Goal: Transaction & Acquisition: Download file/media

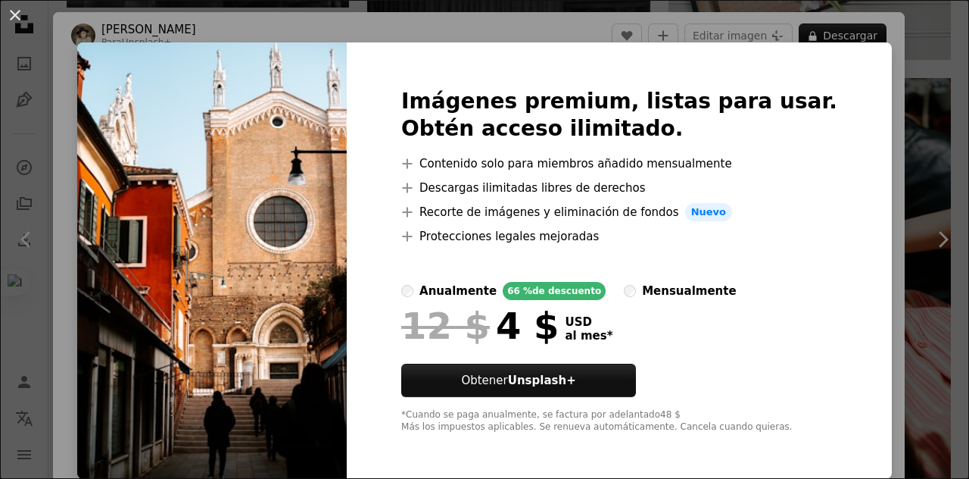
scroll to position [8, 0]
click at [15, 22] on button "An X shape" at bounding box center [15, 15] width 18 height 18
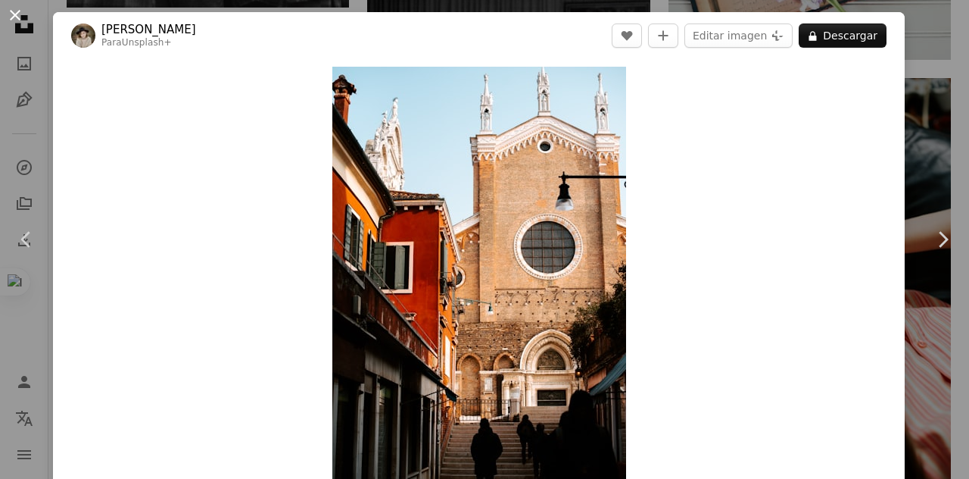
click at [17, 15] on button "An X shape" at bounding box center [15, 15] width 18 height 18
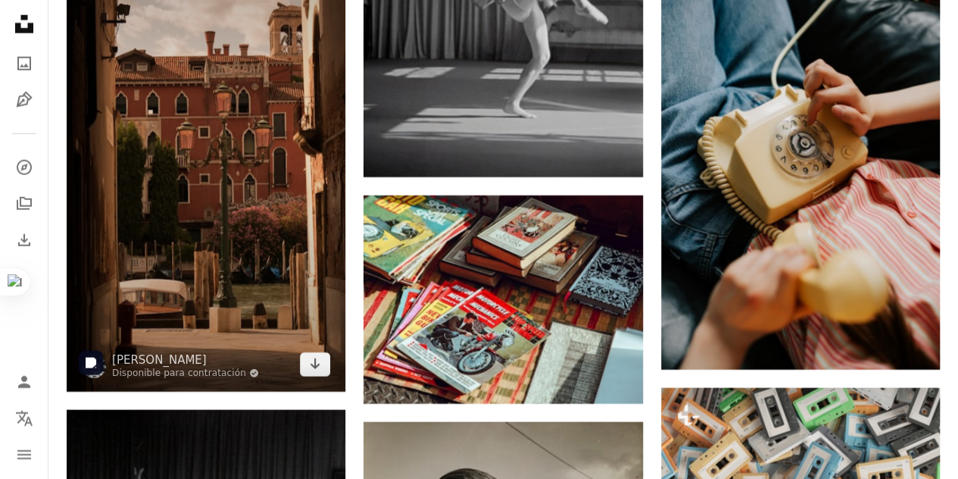
click at [245, 233] on img at bounding box center [206, 145] width 279 height 494
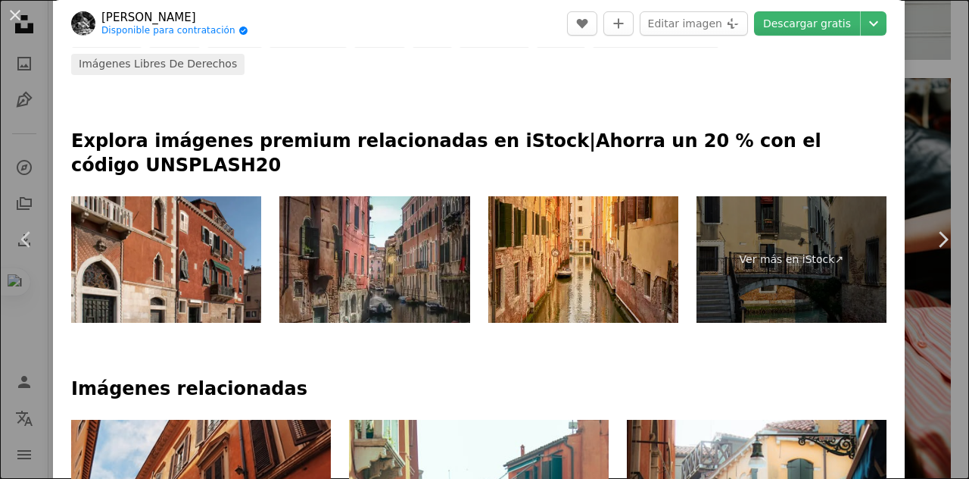
scroll to position [984, 0]
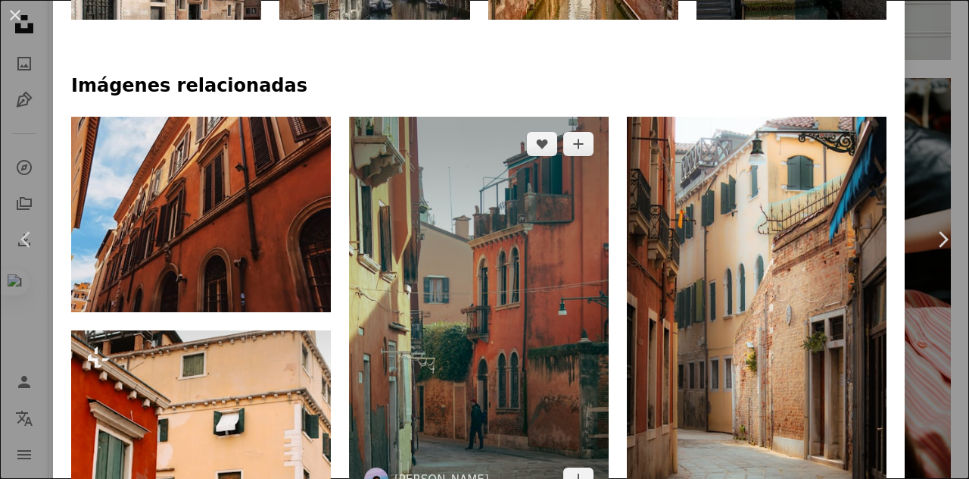
click at [527, 360] on img at bounding box center [479, 311] width 260 height 389
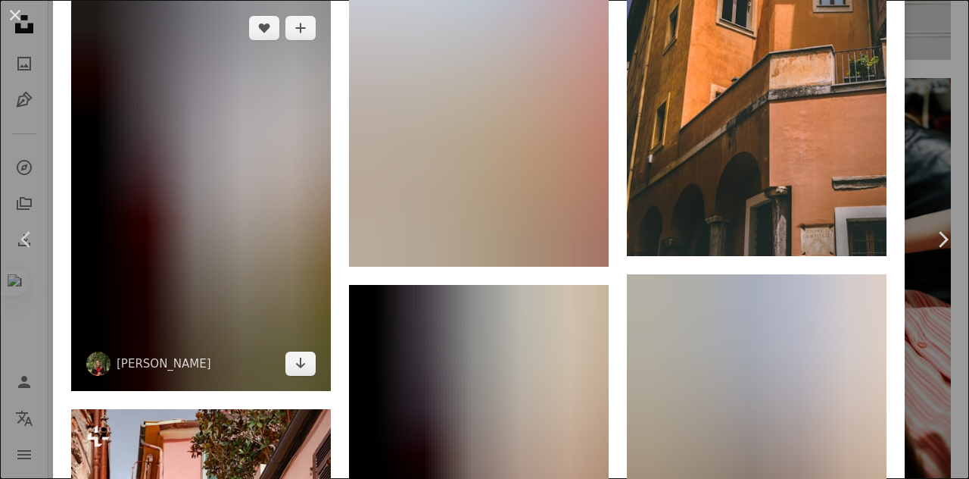
scroll to position [8022, 0]
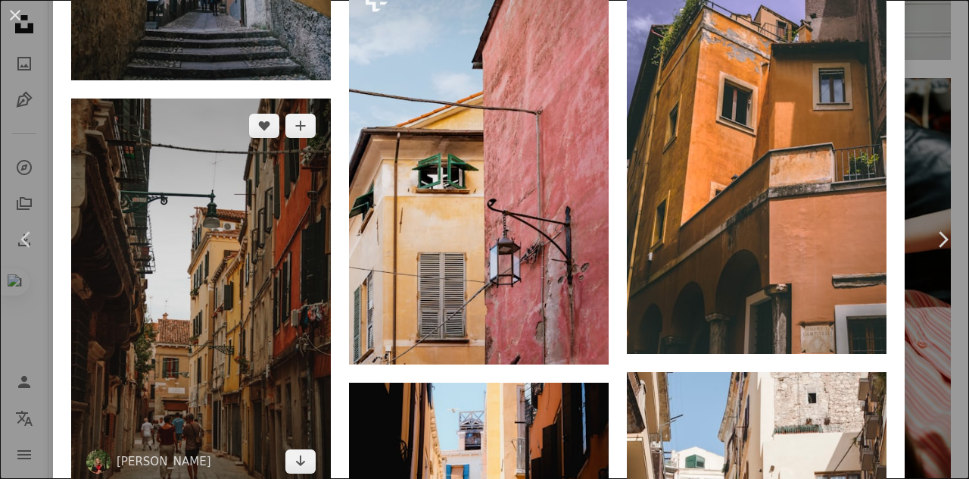
click at [224, 236] on img at bounding box center [201, 292] width 260 height 389
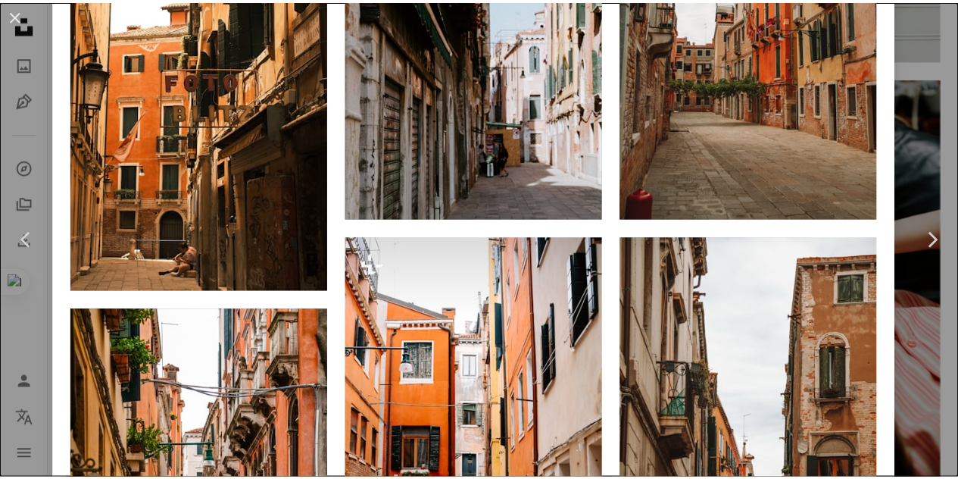
scroll to position [1363, 0]
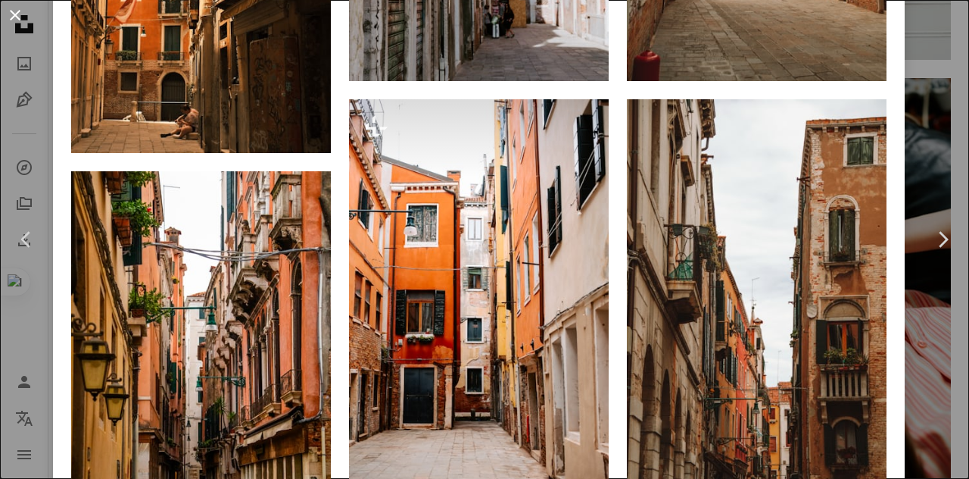
click at [14, 11] on button "An X shape" at bounding box center [15, 15] width 18 height 18
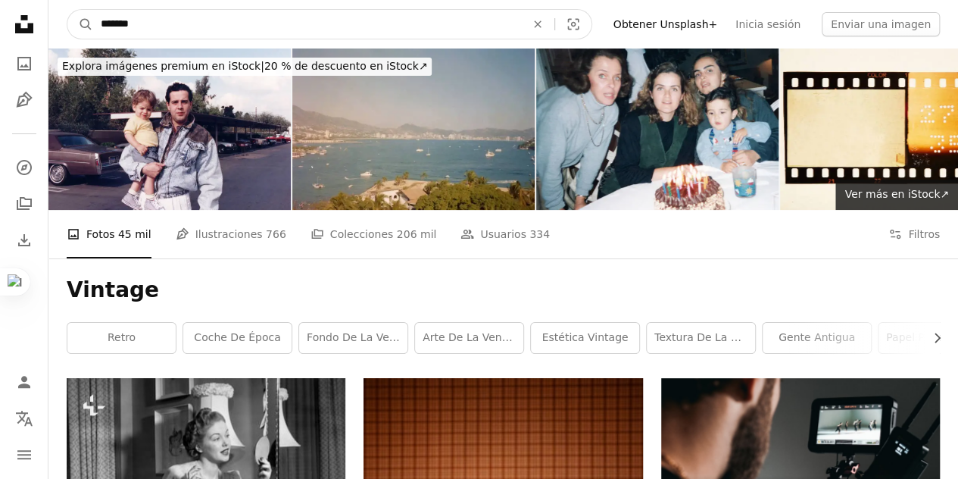
click at [199, 27] on input "*******" at bounding box center [307, 24] width 428 height 29
type input "**********"
click at [67, 10] on button "A magnifying glass" at bounding box center [80, 24] width 26 height 29
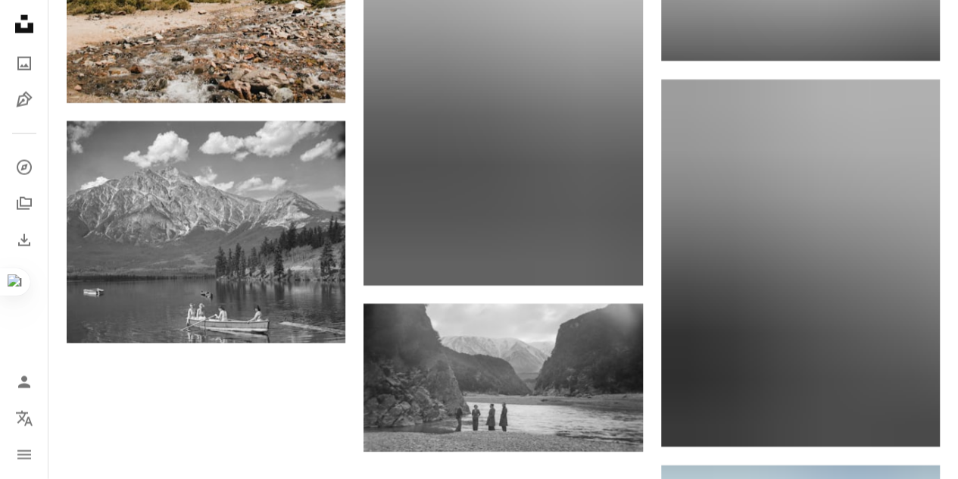
scroll to position [1742, 0]
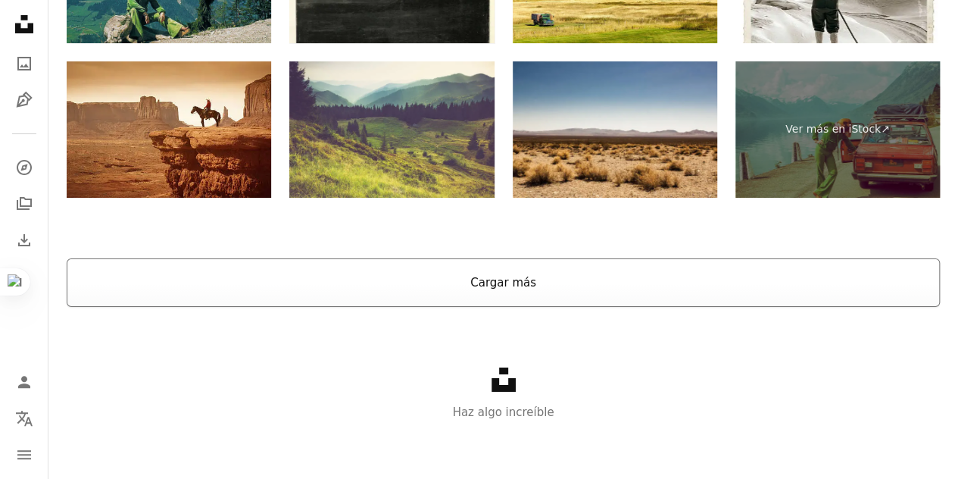
click at [408, 293] on button "Cargar más" at bounding box center [503, 282] width 873 height 48
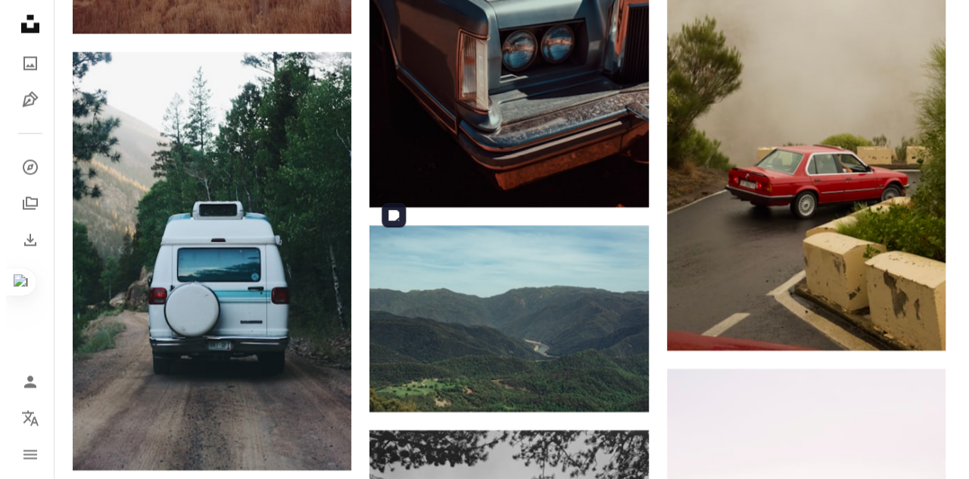
scroll to position [13419, 0]
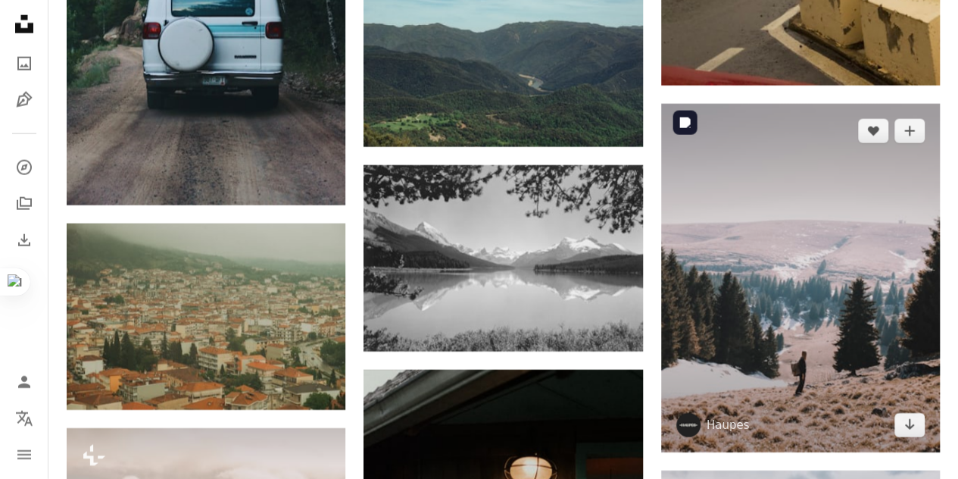
click at [825, 317] on img at bounding box center [800, 278] width 279 height 348
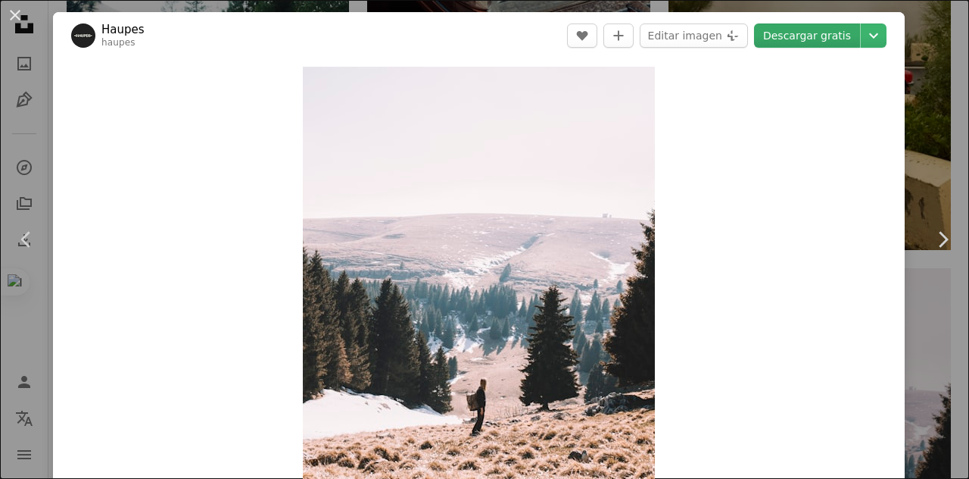
click at [783, 30] on link "Descargar gratis" at bounding box center [807, 35] width 106 height 24
